Goal: Task Accomplishment & Management: Use online tool/utility

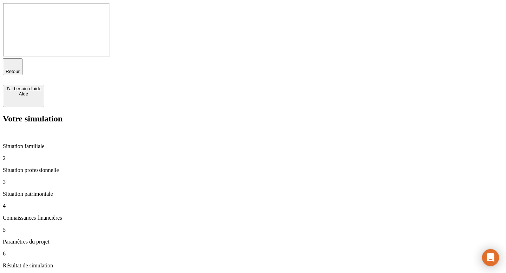
type input "90 000"
type input "899"
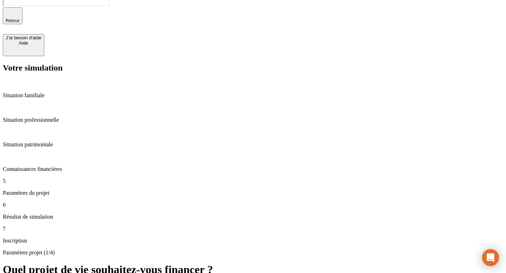
scroll to position [52, 0]
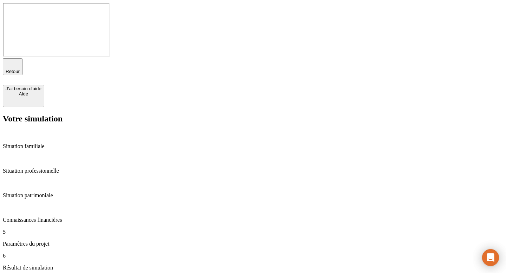
type input "30"
type input "65"
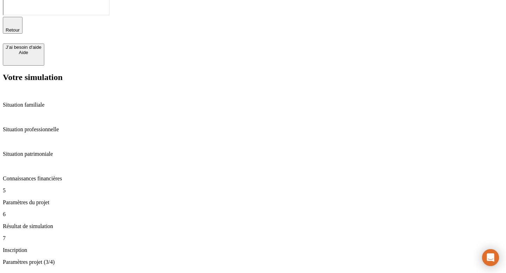
scroll to position [45, 0]
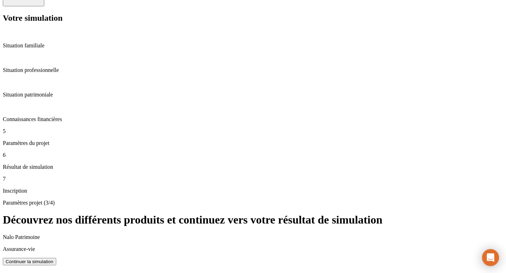
scroll to position [51, 0]
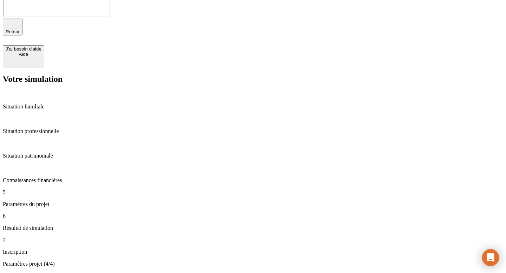
scroll to position [46, 0]
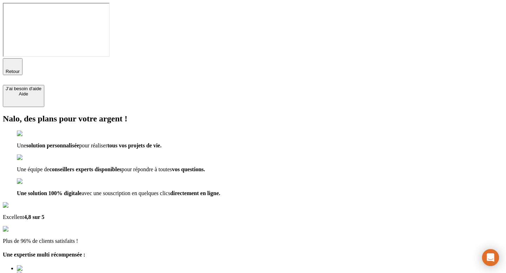
type input "[EMAIL_ADDRESS][DOMAIN_NAME]"
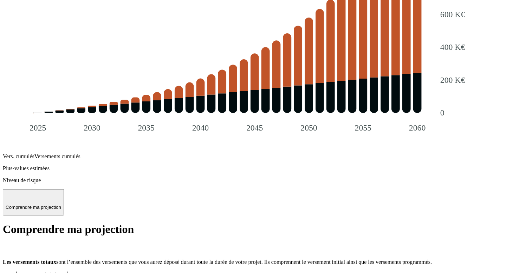
scroll to position [1032, 0]
